Goal: Task Accomplishment & Management: Manage account settings

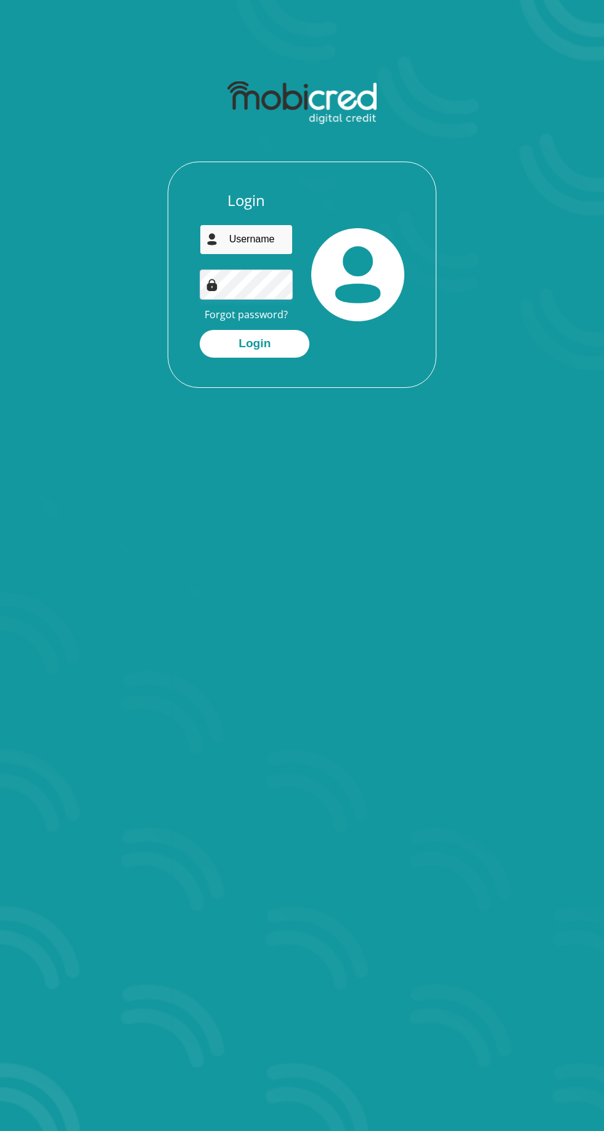
click at [266, 234] on input "email" at bounding box center [246, 239] width 93 height 30
type input "valambya@gmail.com"
click at [200, 330] on button "Login" at bounding box center [255, 344] width 110 height 28
